Goal: Find contact information: Find contact information

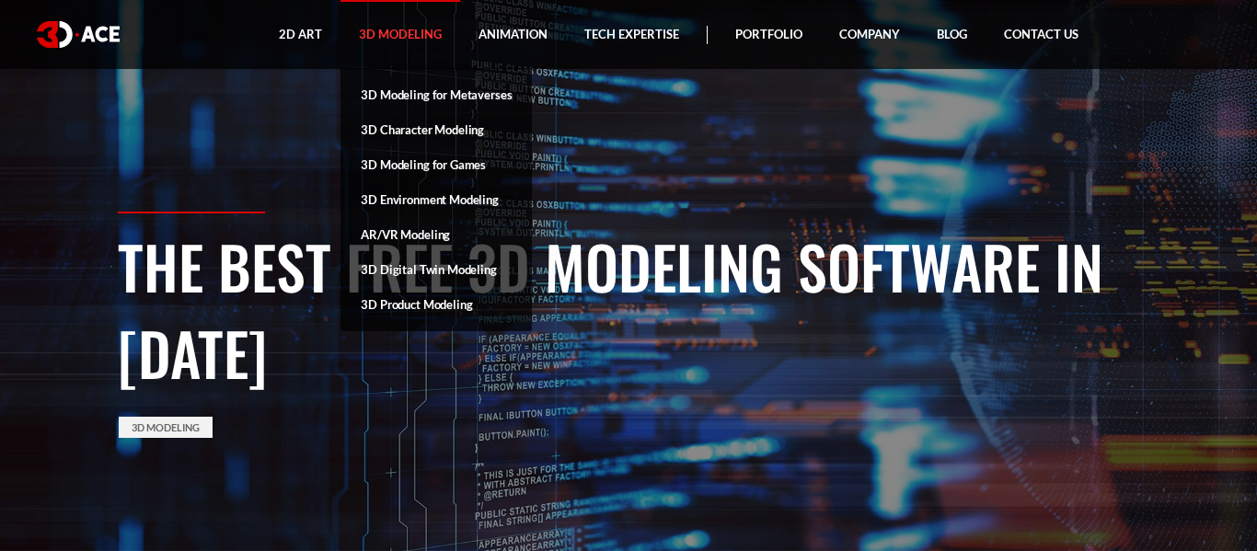
click at [354, 34] on link "3D Modeling" at bounding box center [400, 34] width 120 height 69
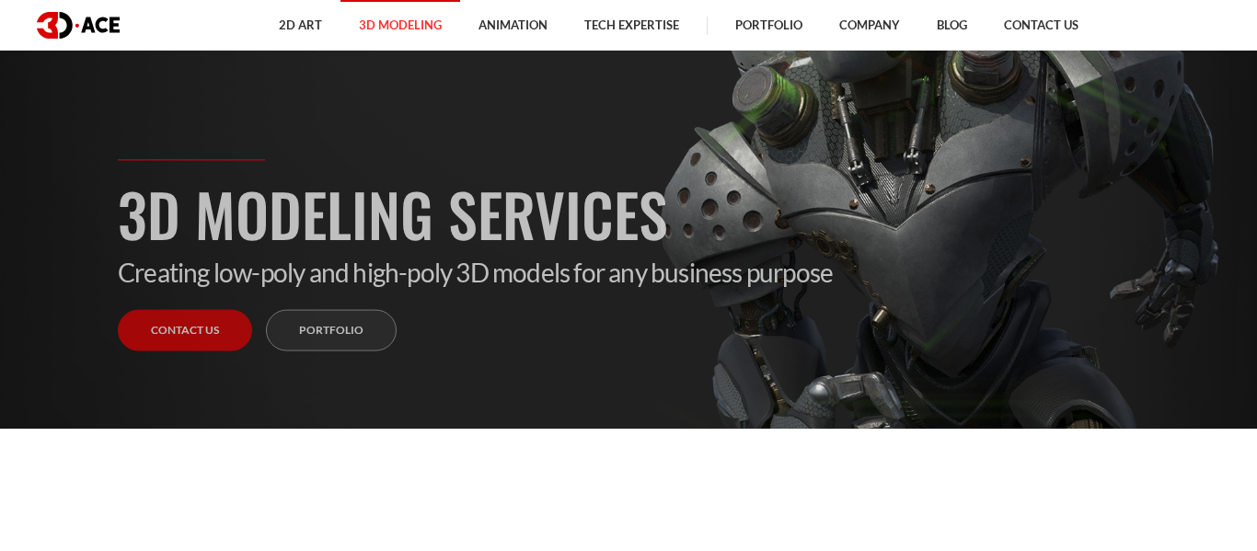
scroll to position [120, 0]
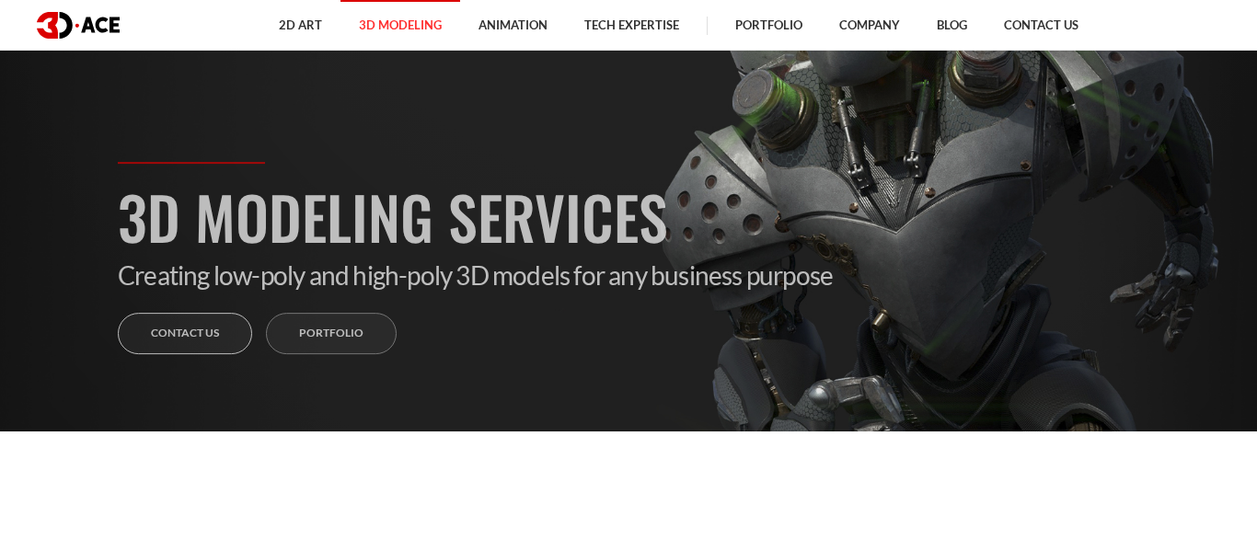
click at [191, 329] on link "Contact us" at bounding box center [185, 333] width 134 height 41
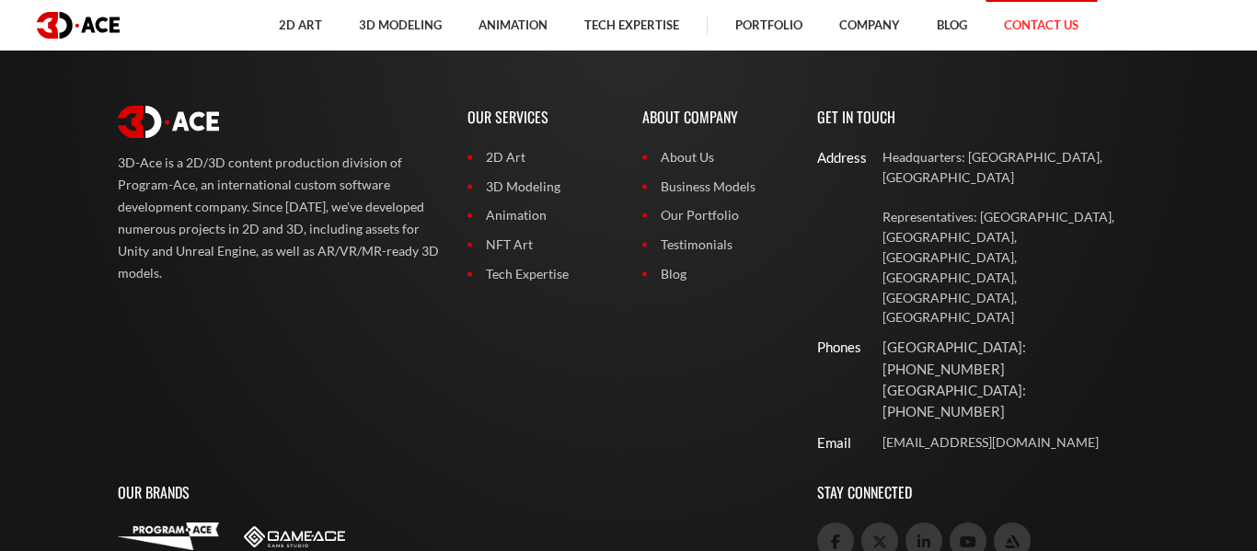
scroll to position [1554, 0]
